Goal: Task Accomplishment & Management: Manage account settings

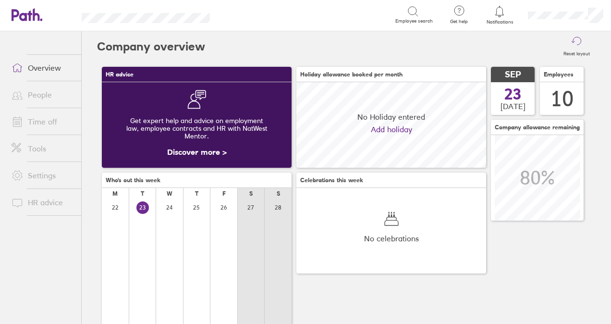
scroll to position [85, 189]
click at [500, 12] on icon at bounding box center [500, 12] width 12 height 12
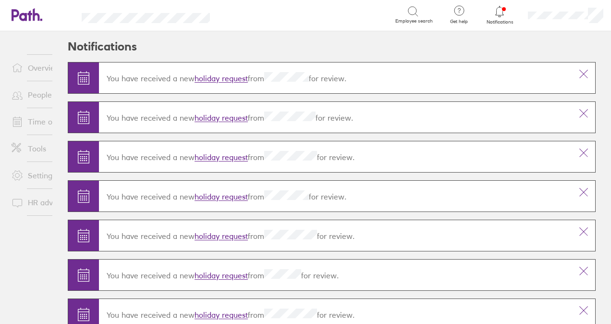
click at [232, 77] on link "holiday request" at bounding box center [220, 79] width 53 height 10
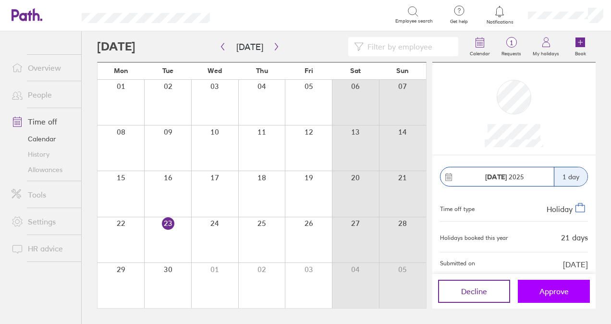
click at [553, 291] on span "Approve" at bounding box center [553, 291] width 29 height 9
